Goal: Check status: Check status

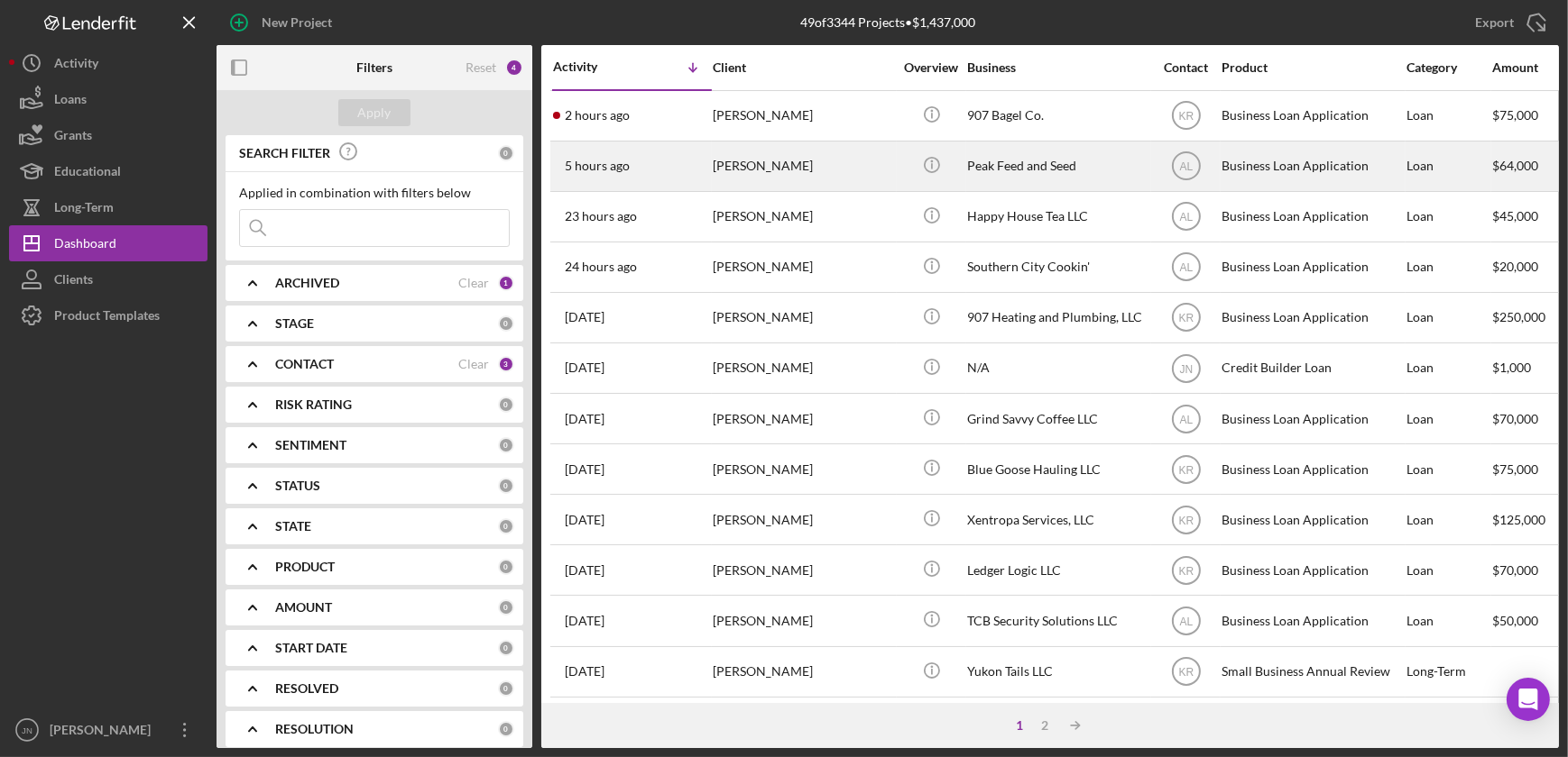
click at [851, 165] on div "[PERSON_NAME]" at bounding box center [802, 166] width 180 height 48
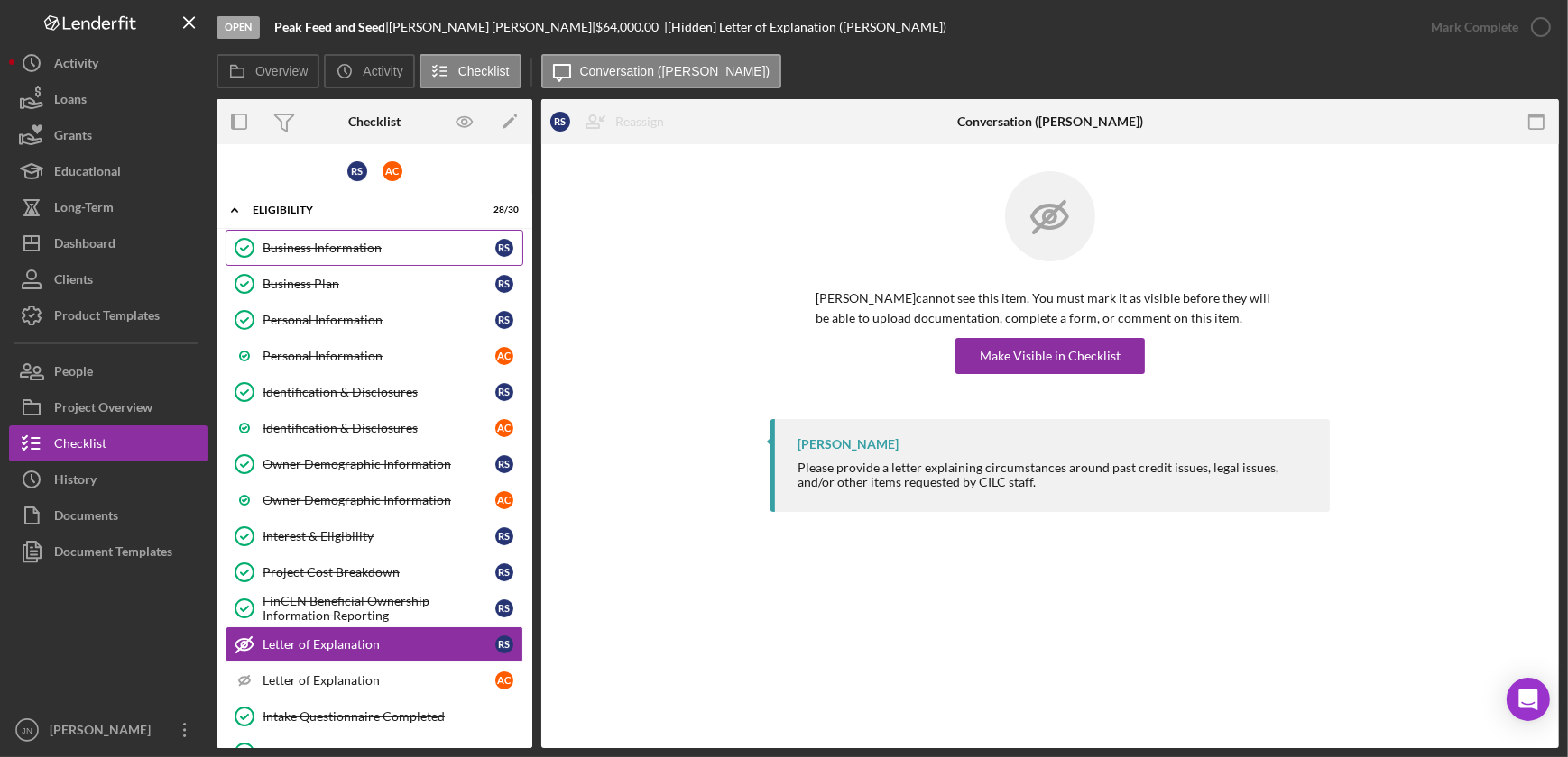
click at [381, 241] on div "Business Information" at bounding box center [379, 248] width 233 height 15
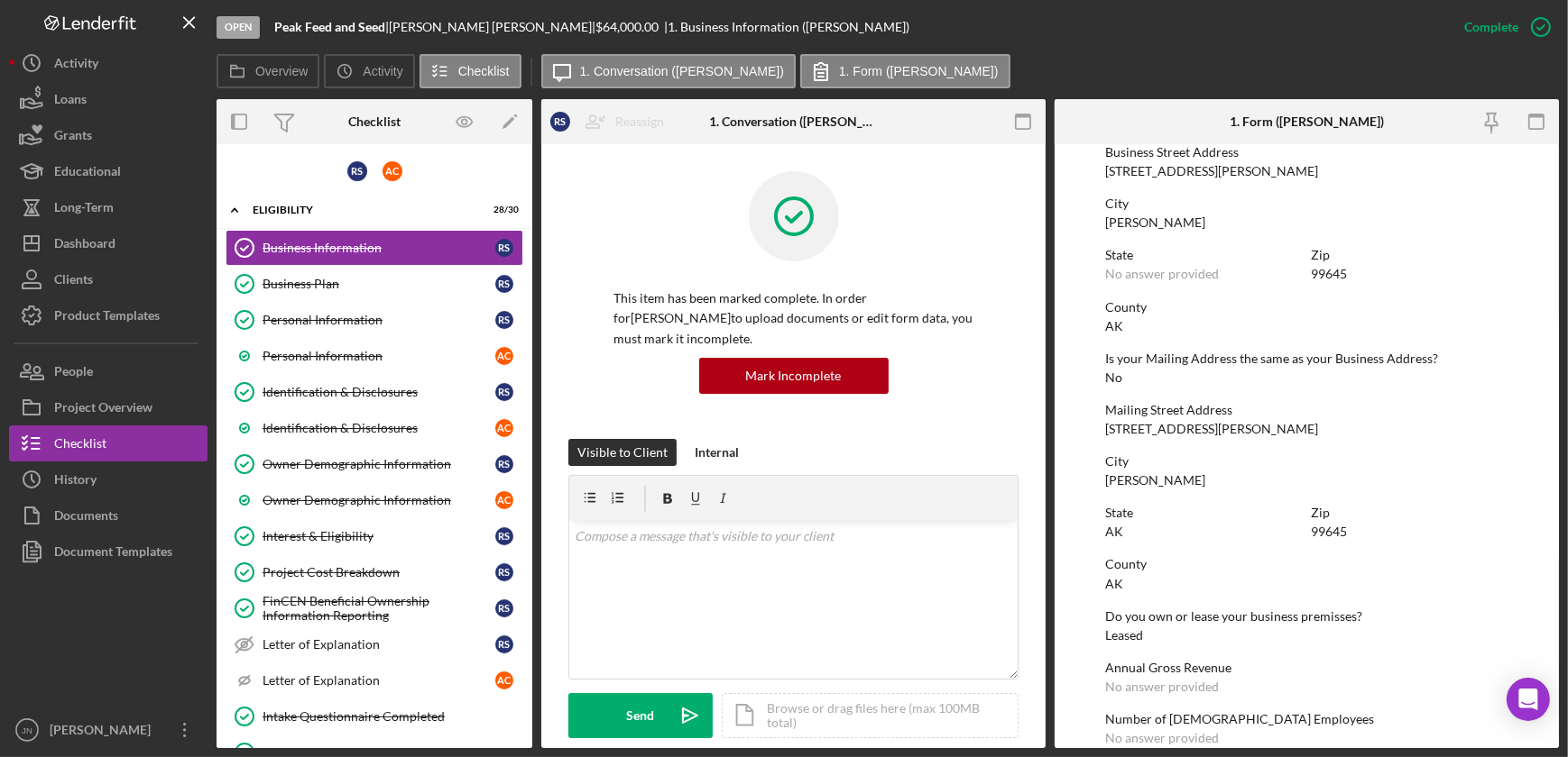
scroll to position [1065, 0]
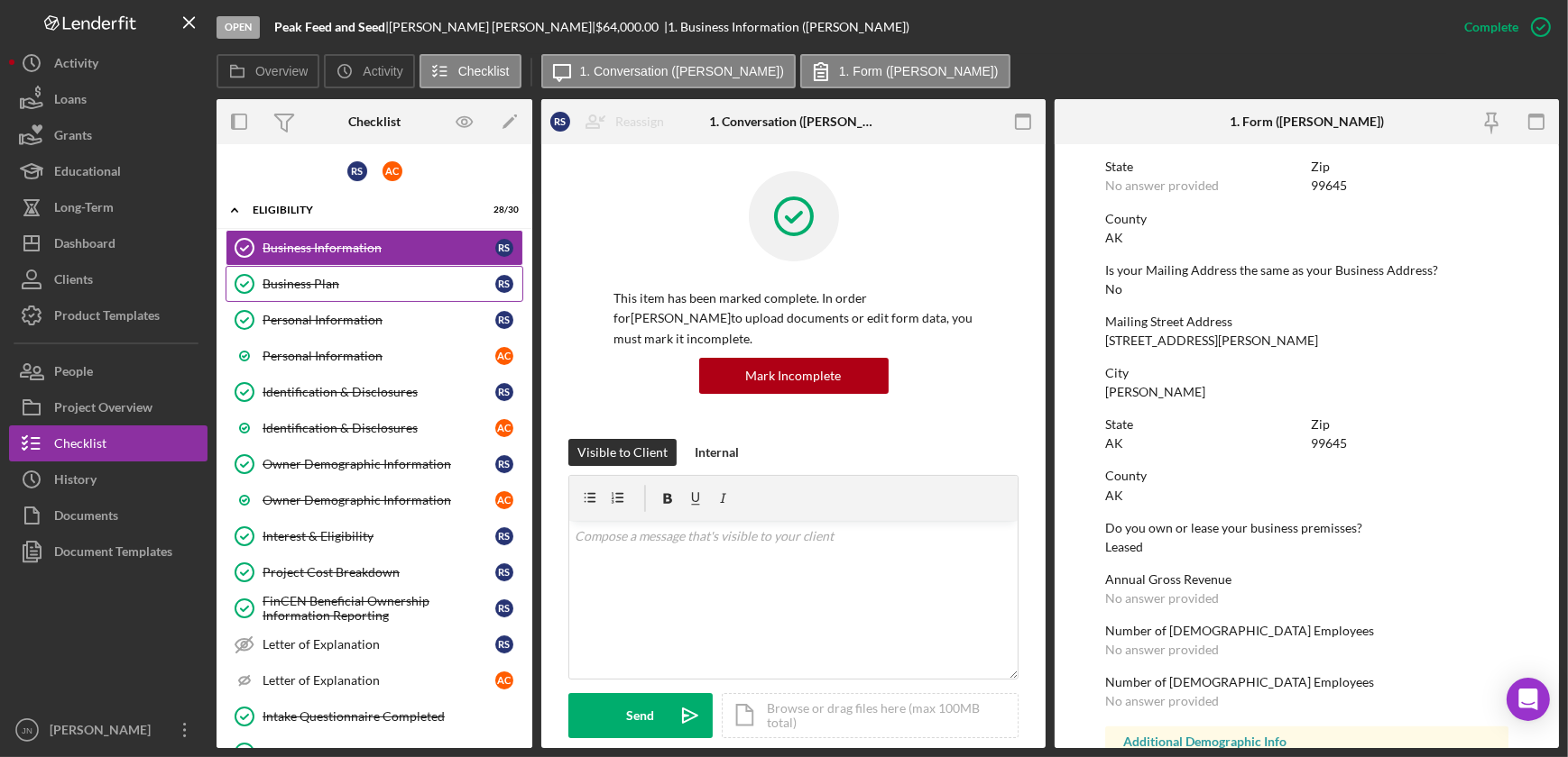
click at [294, 288] on div "Business Plan" at bounding box center [379, 284] width 233 height 15
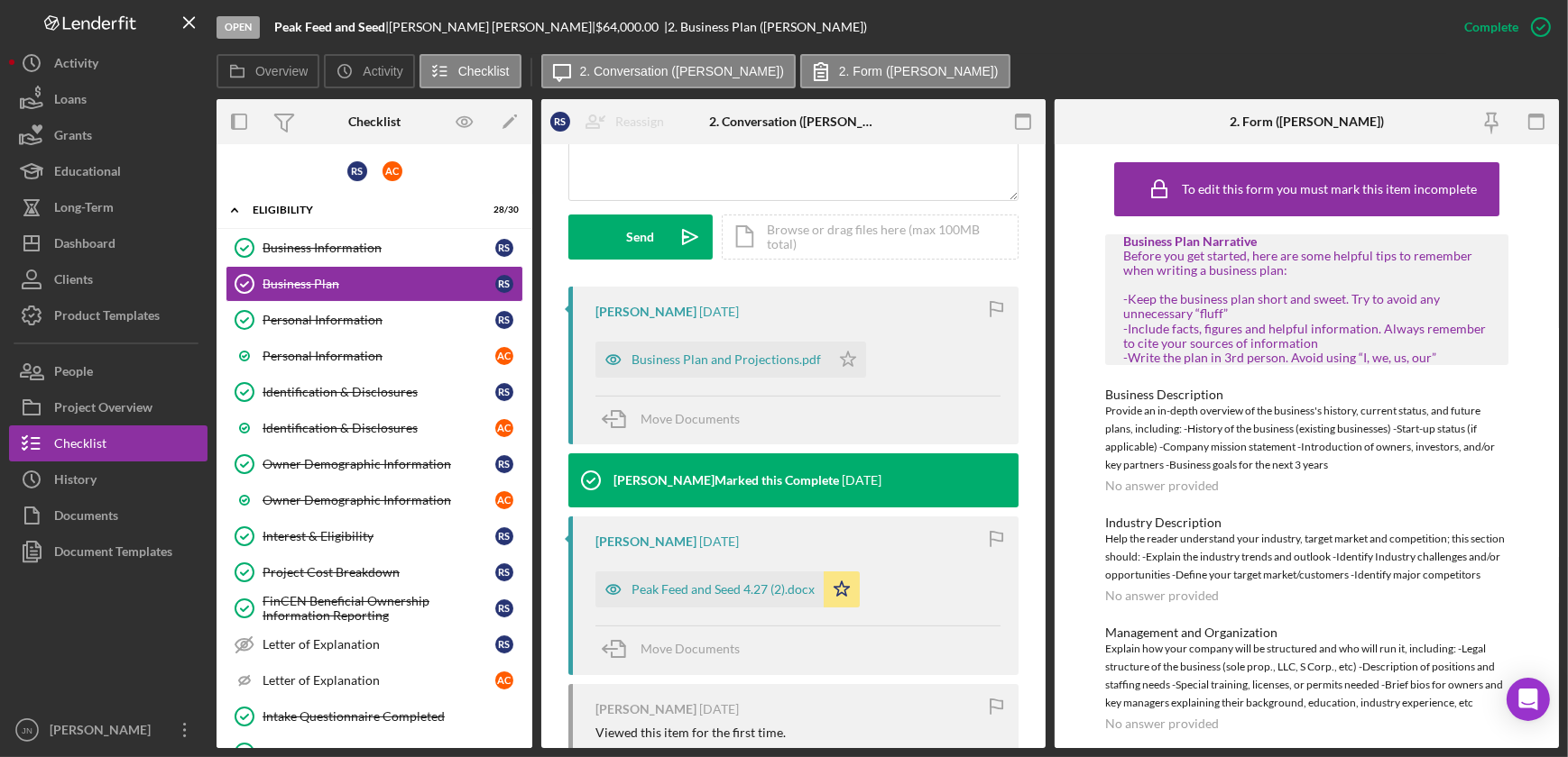
scroll to position [492, 0]
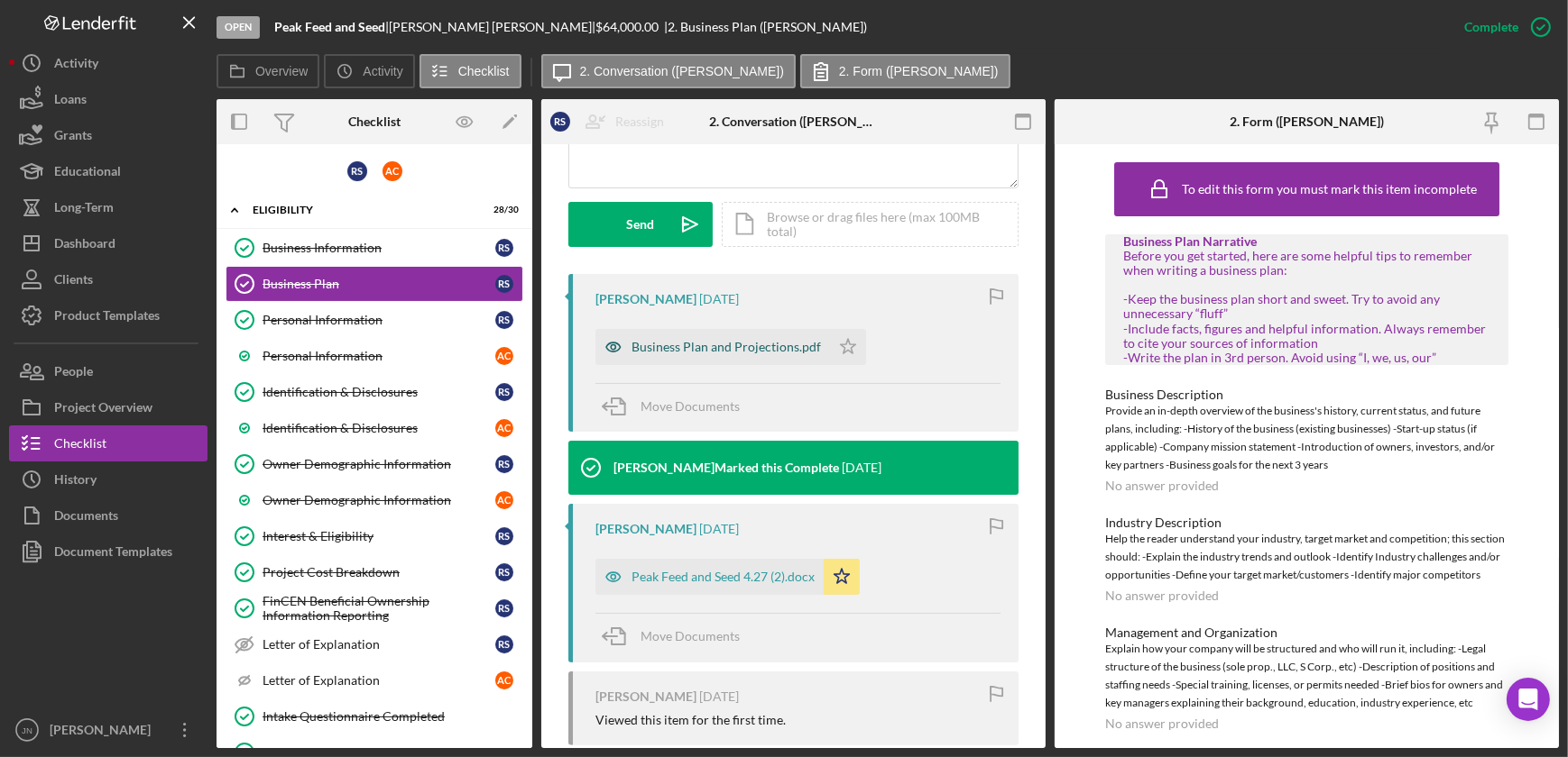
click at [758, 340] on div "Business Plan and Projections.pdf" at bounding box center [726, 347] width 190 height 15
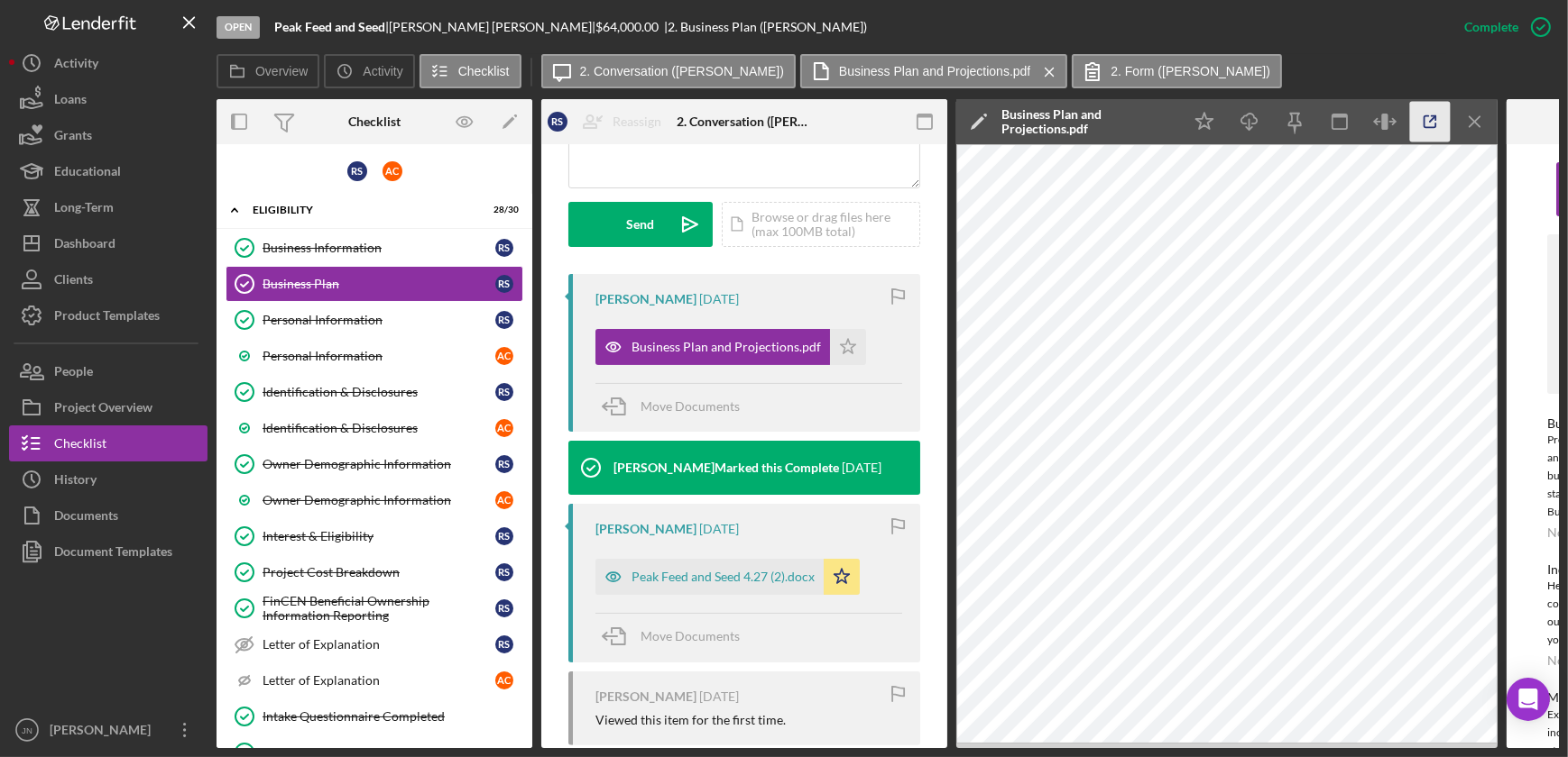
click at [1437, 127] on icon "button" at bounding box center [1429, 122] width 40 height 40
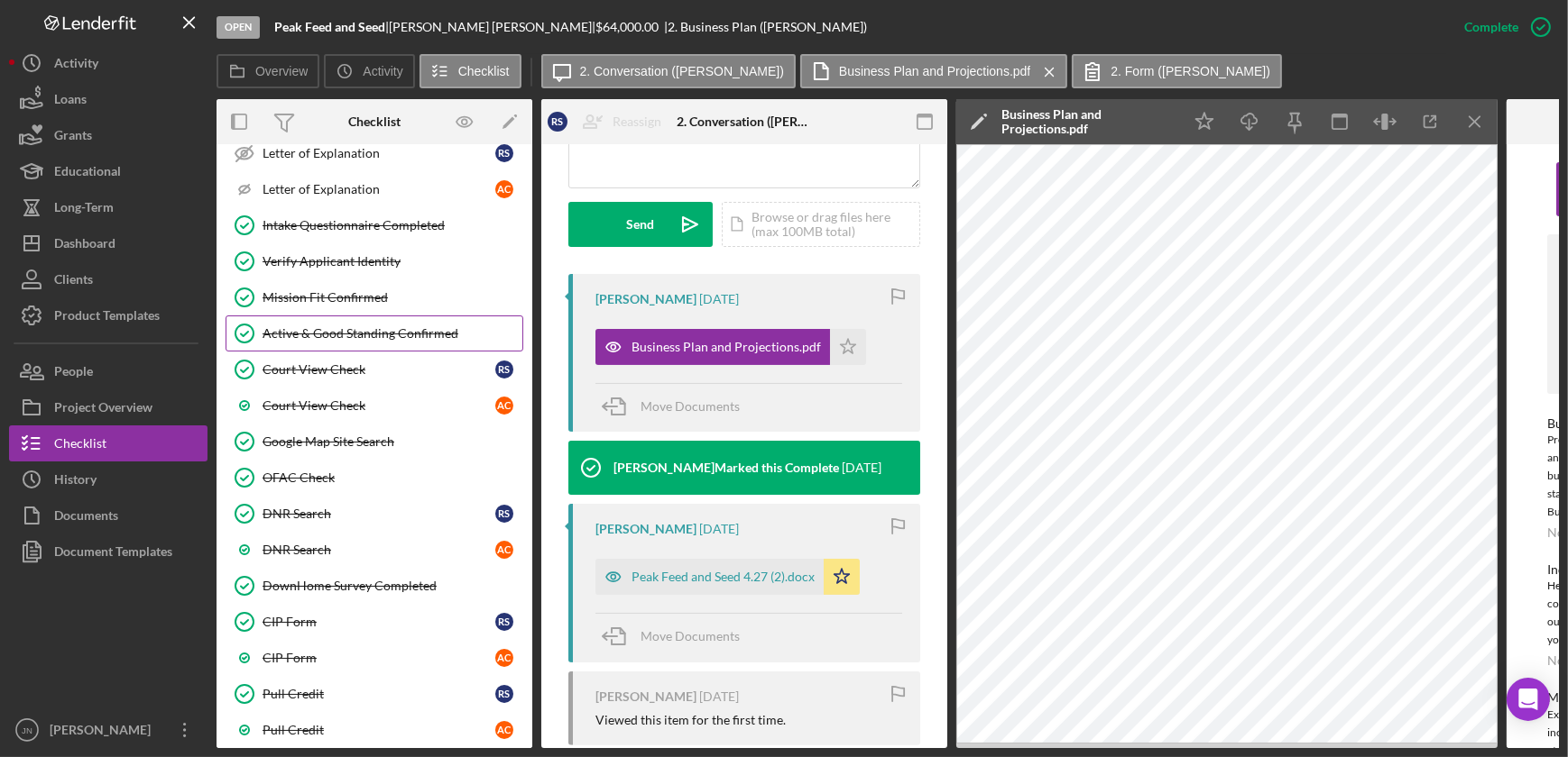
click at [379, 326] on div "Active & Good Standing Confirmed" at bounding box center [392, 333] width 260 height 15
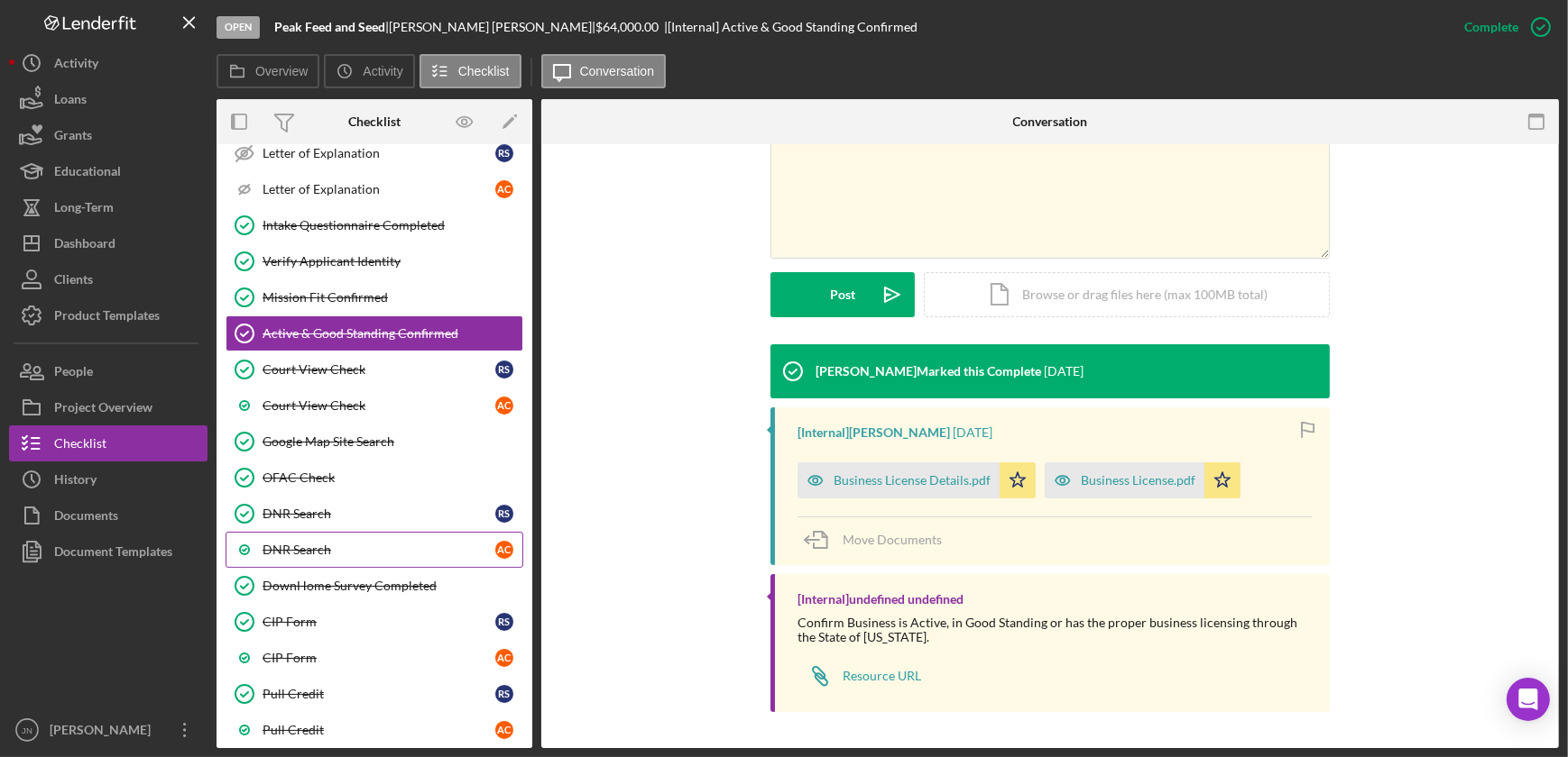
scroll to position [820, 0]
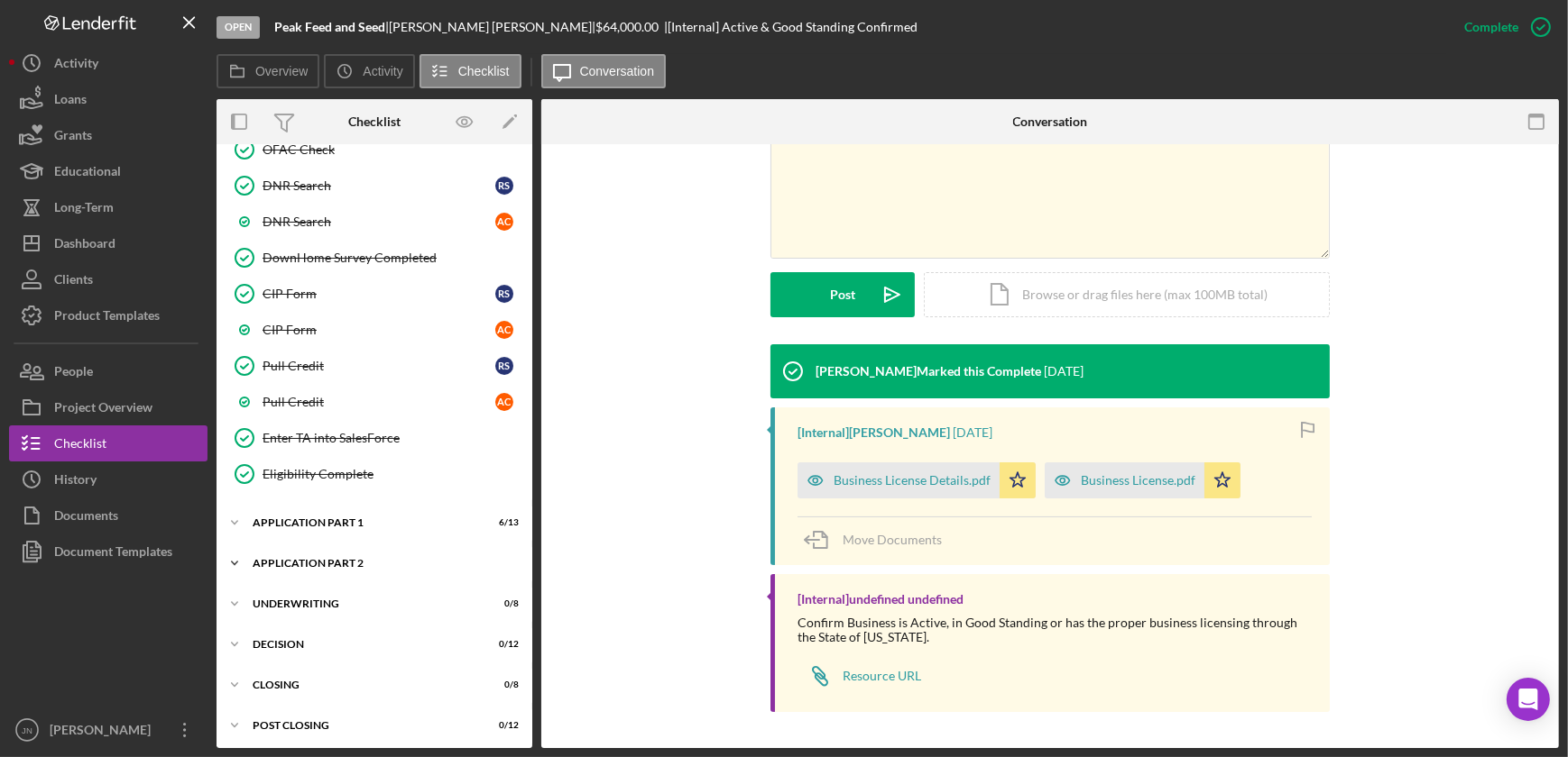
click at [312, 548] on div "Icon/Expander Application Part 2 1 / 6" at bounding box center [374, 563] width 316 height 36
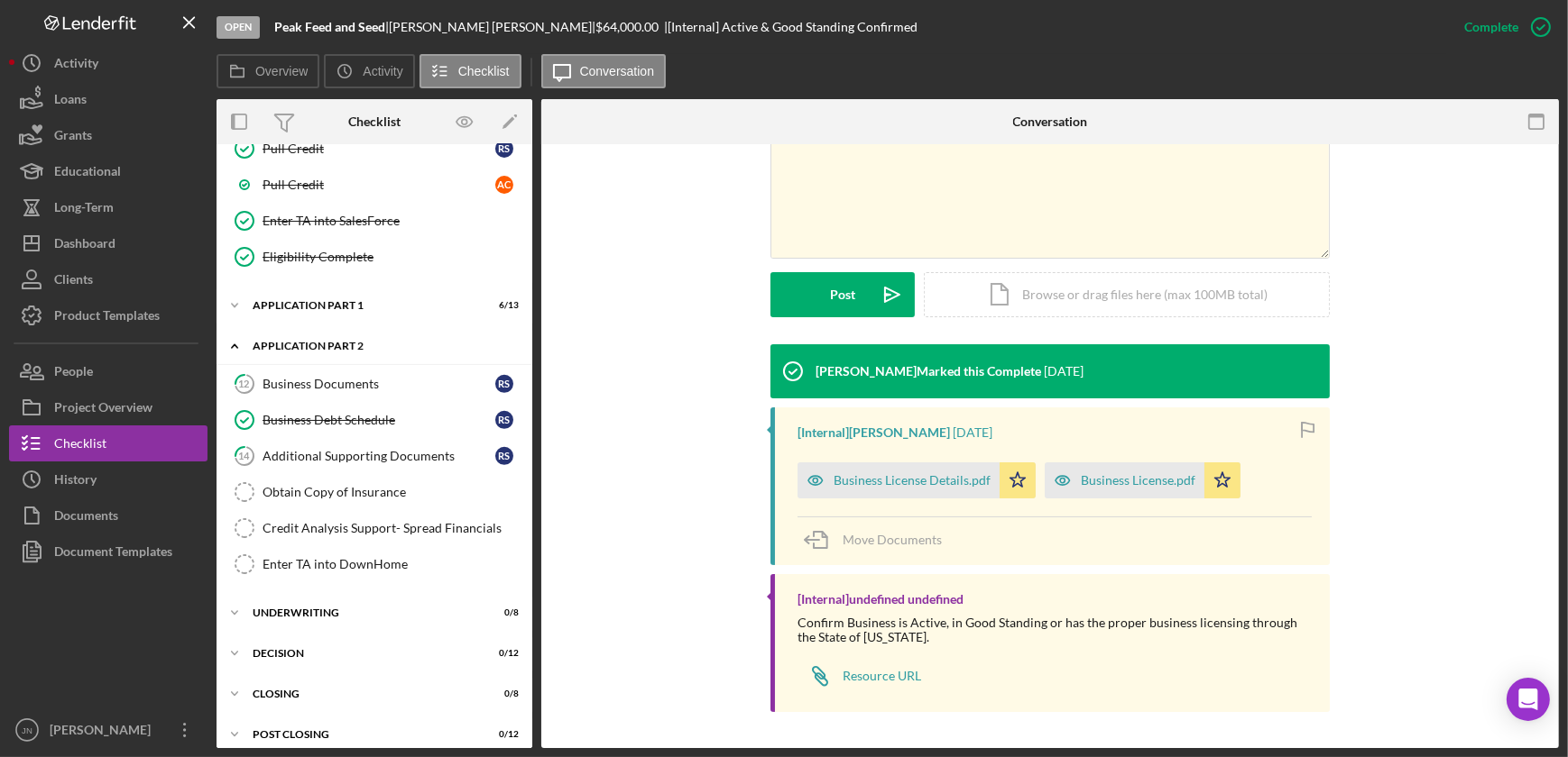
scroll to position [1044, 0]
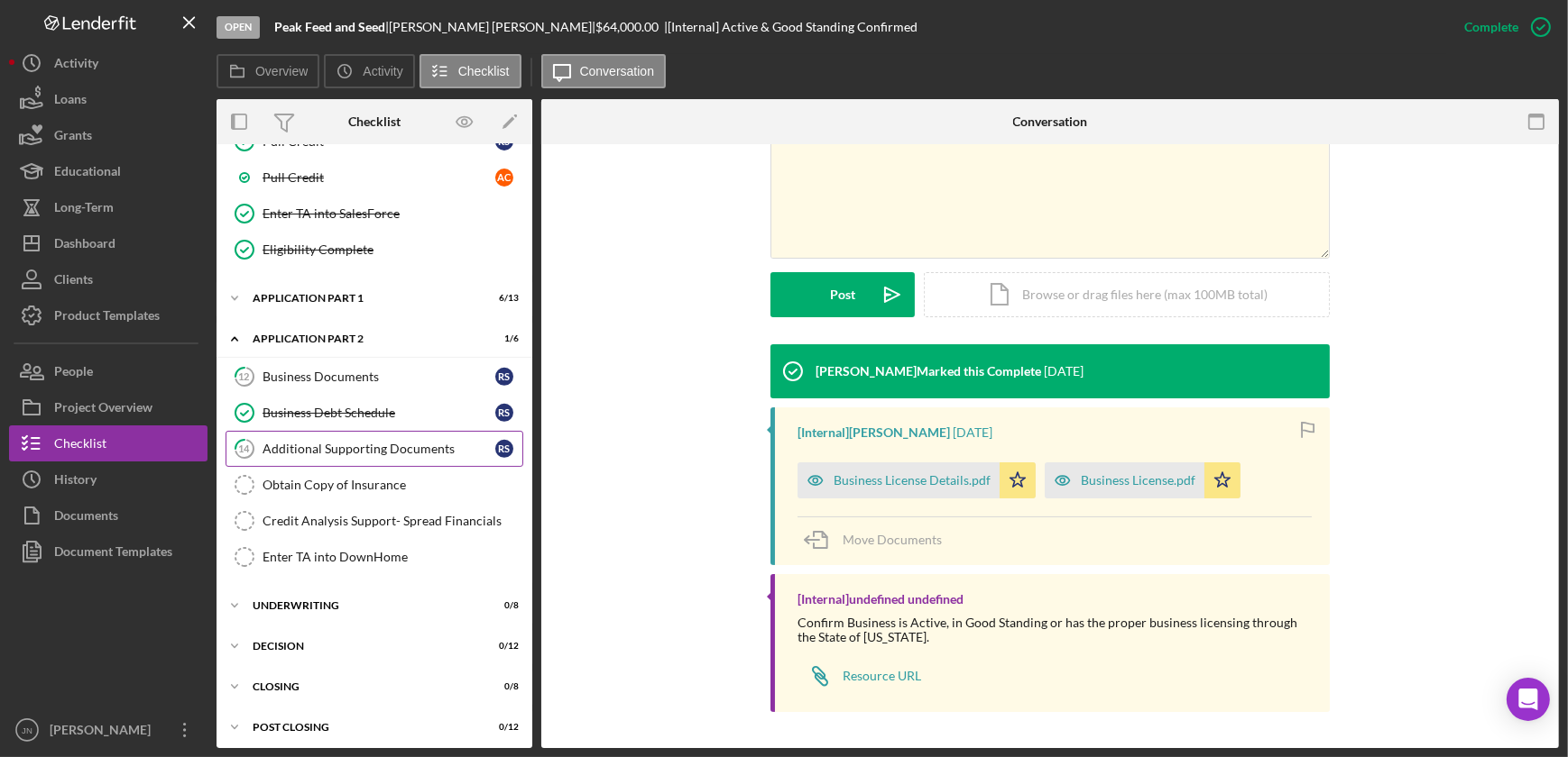
click at [361, 441] on div "Additional Supporting Documents" at bounding box center [379, 448] width 233 height 15
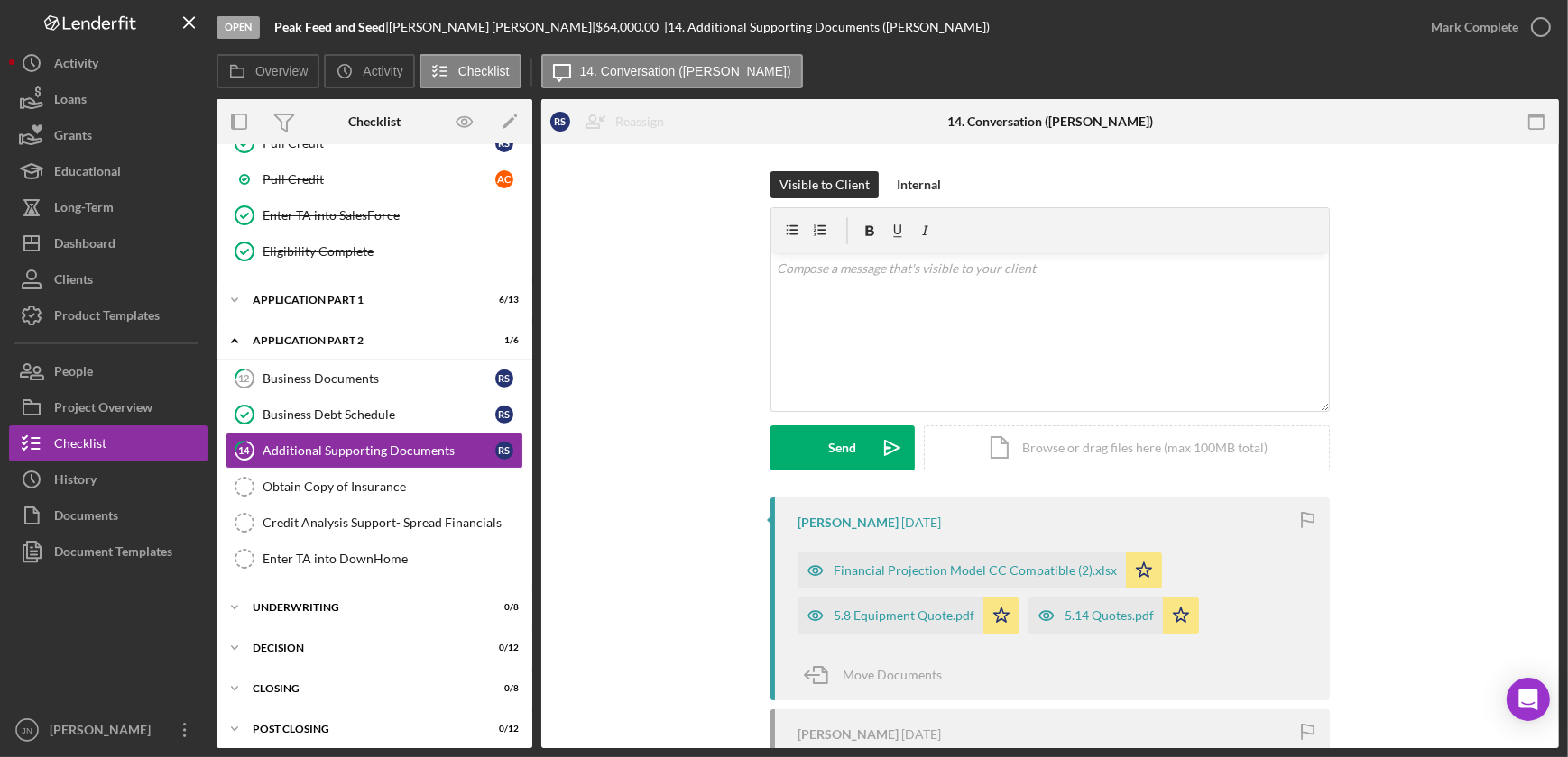
scroll to position [1044, 0]
click at [987, 567] on div "Financial Projection Model CC Compatible (2).xlsx" at bounding box center [975, 570] width 283 height 15
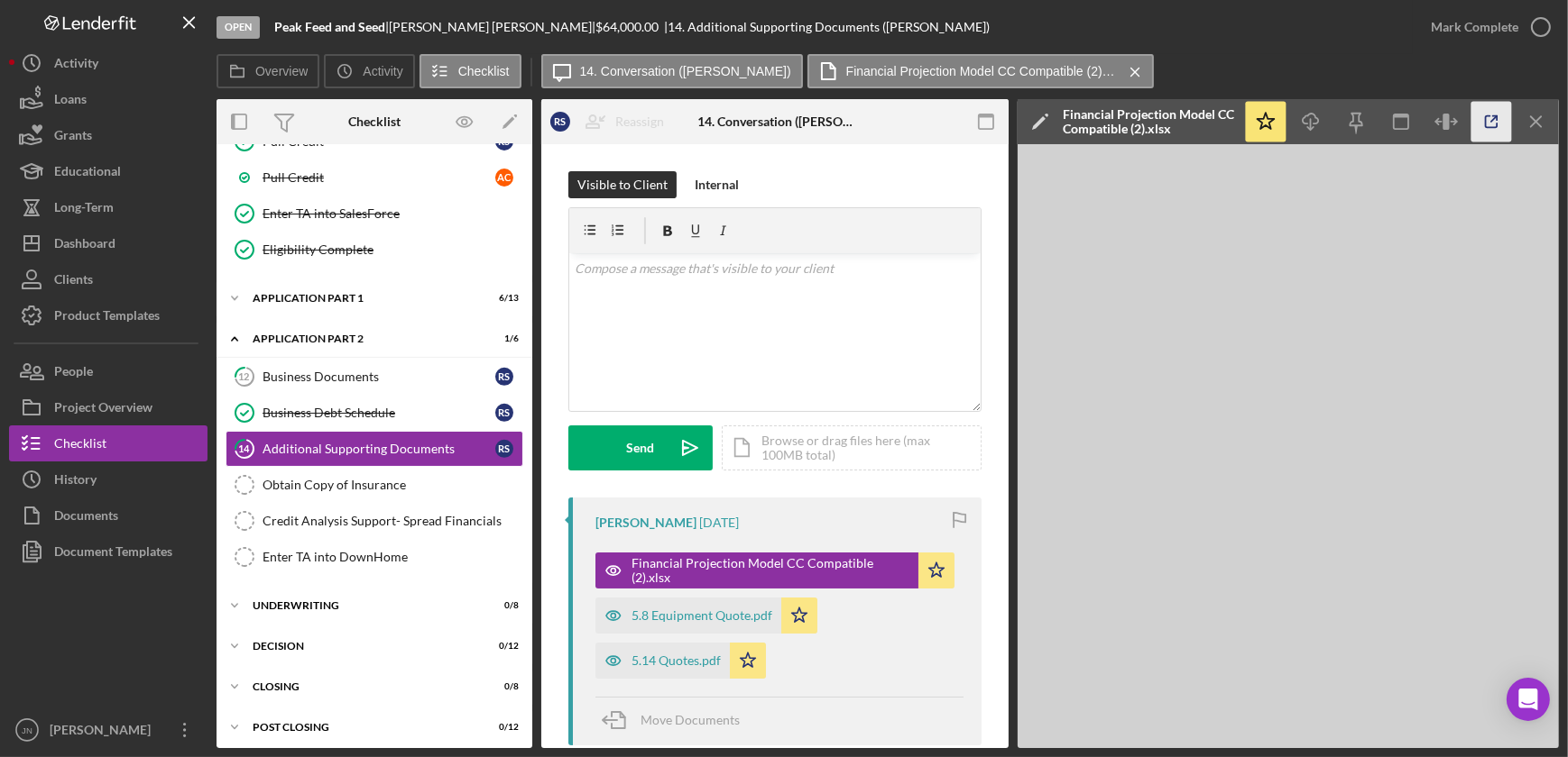
click at [1489, 128] on icon "button" at bounding box center [1491, 122] width 40 height 40
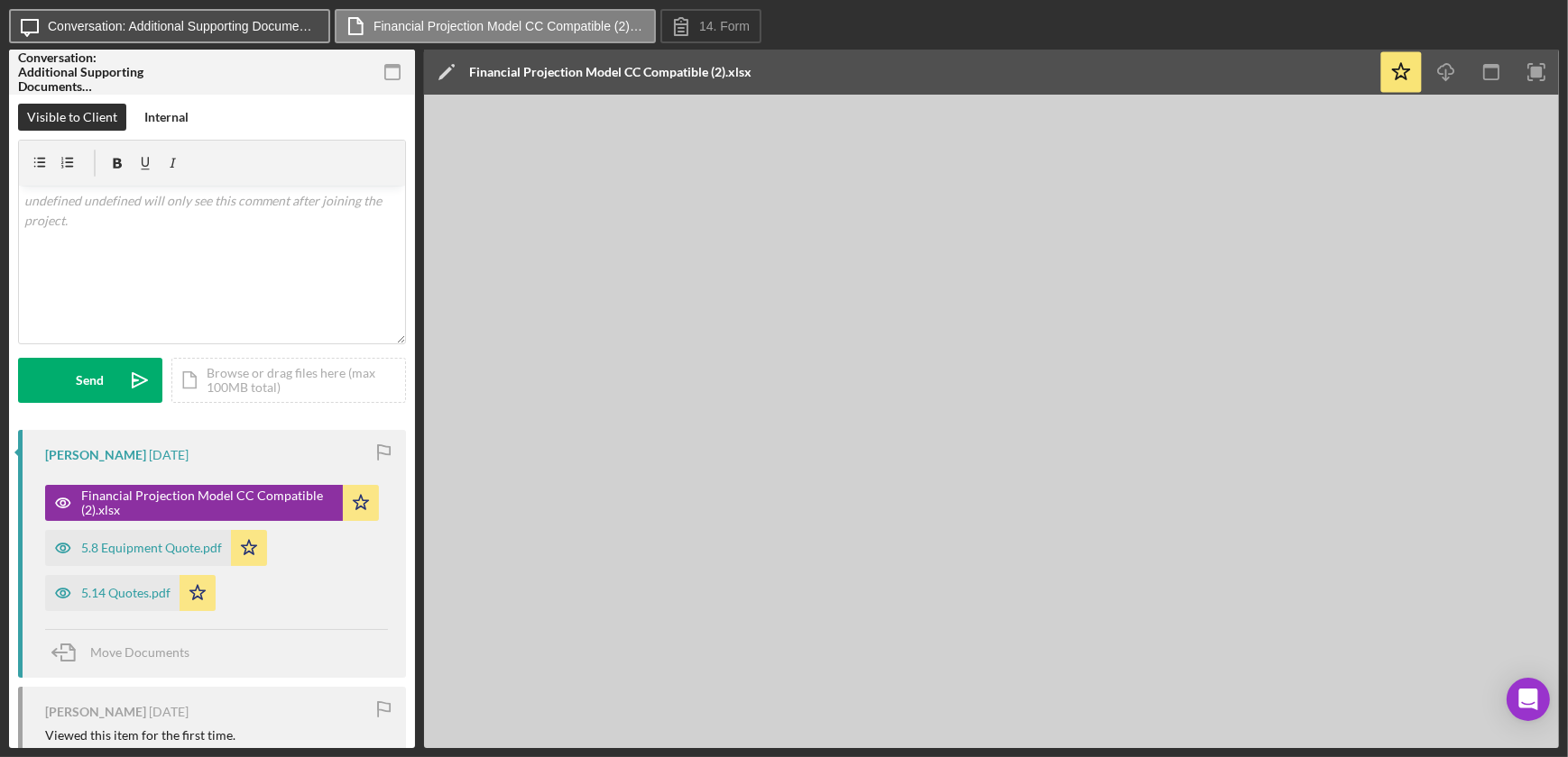
click at [248, 16] on button "Icon/Message Conversation: Additional Supporting Documents ([PERSON_NAME])" at bounding box center [169, 26] width 321 height 34
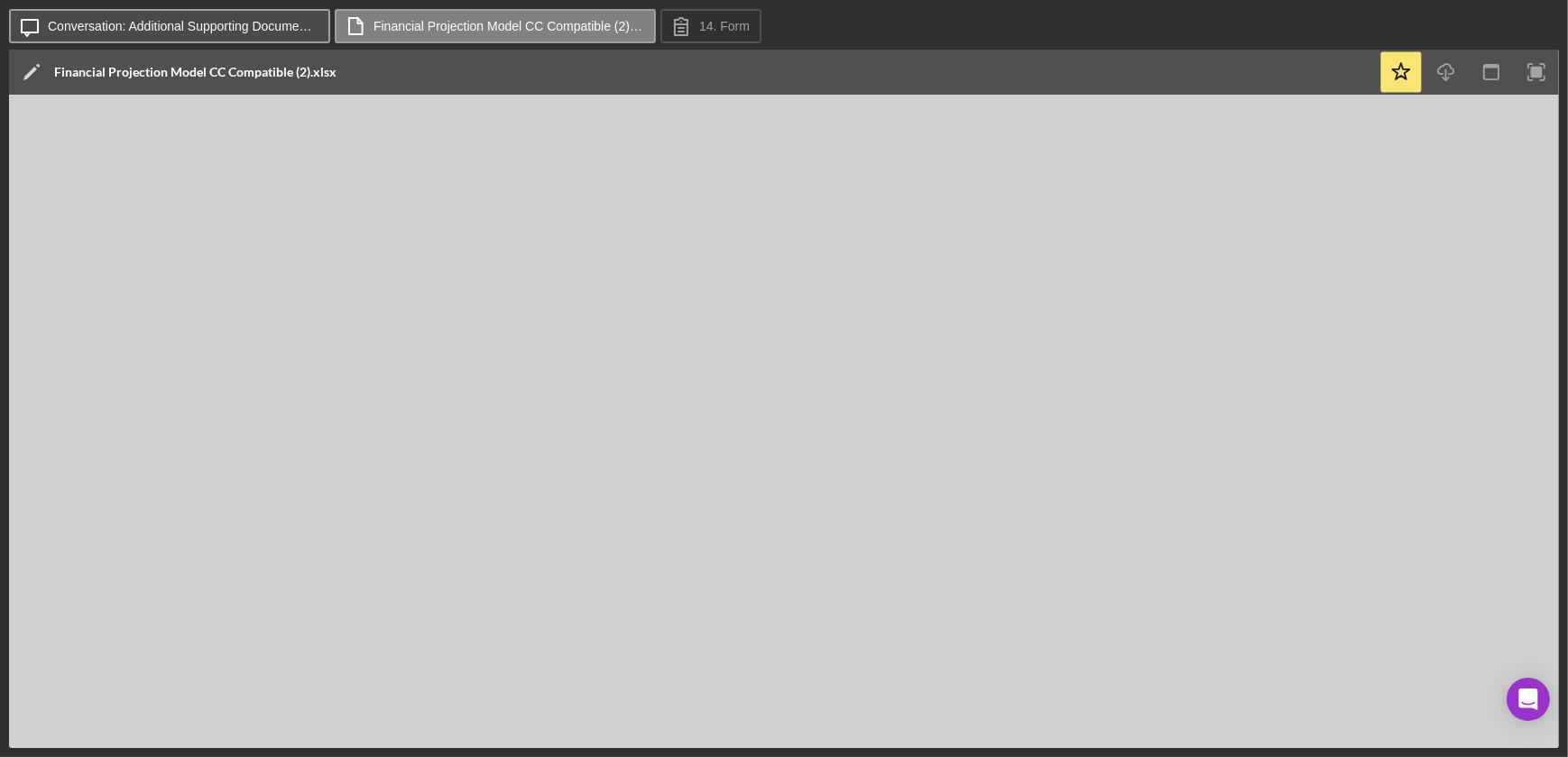
click at [248, 16] on button "Icon/Message Conversation: Additional Supporting Documents ([PERSON_NAME])" at bounding box center [169, 26] width 321 height 34
